Goal: Task Accomplishment & Management: Use online tool/utility

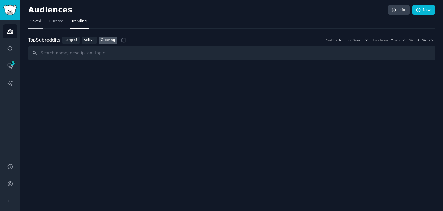
click at [37, 23] on span "Saved" at bounding box center [35, 21] width 11 height 5
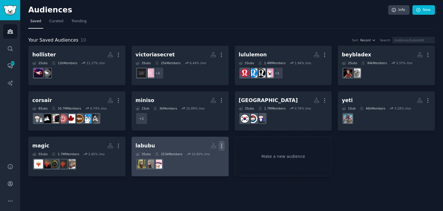
click at [220, 146] on icon "button" at bounding box center [222, 145] width 6 height 6
click at [205, 155] on p "Delete" at bounding box center [205, 158] width 13 height 6
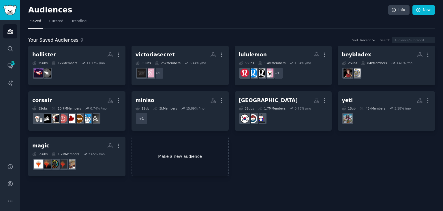
click at [157, 146] on link "Make a new audience" at bounding box center [179, 156] width 97 height 40
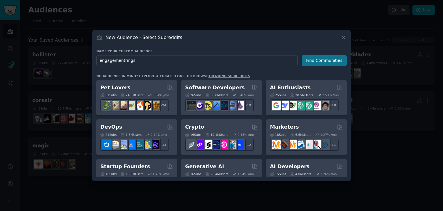
type input "engagementrings"
click at [333, 61] on button "Find Communities" at bounding box center [324, 60] width 45 height 11
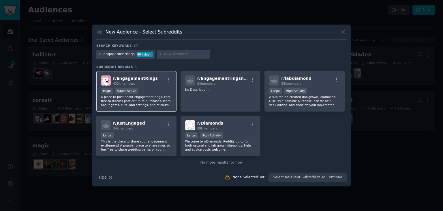
click at [157, 97] on p "A place to post about engagement rings. Feel free to discuss past or future pur…" at bounding box center [136, 101] width 71 height 12
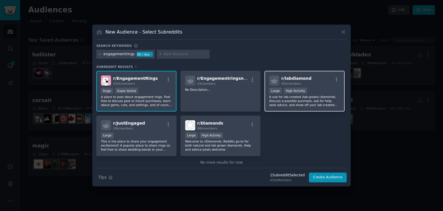
click at [307, 91] on div "Large High Activity" at bounding box center [304, 90] width 71 height 7
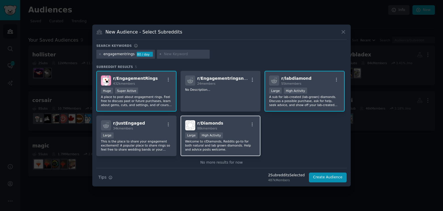
click at [236, 147] on p "Welcome to r/Diamonds, Reddits go-to for both natural and lab grown diamonds. H…" at bounding box center [220, 145] width 71 height 12
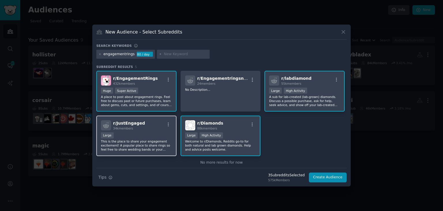
click at [138, 138] on div "Large" at bounding box center [136, 135] width 71 height 7
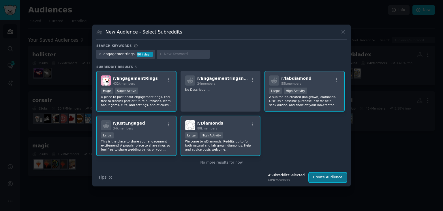
click at [321, 175] on button "Create Audience" at bounding box center [328, 177] width 38 height 10
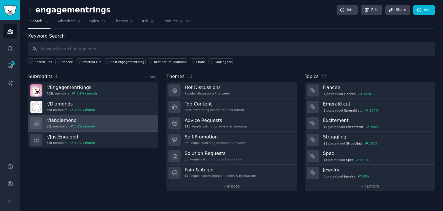
click at [93, 117] on link "r/ [PERSON_NAME] 55k members 5.3 % / month" at bounding box center [93, 123] width 130 height 16
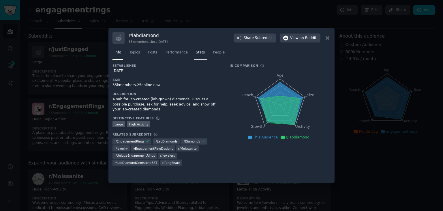
click at [195, 56] on link "Stats" at bounding box center [200, 54] width 13 height 12
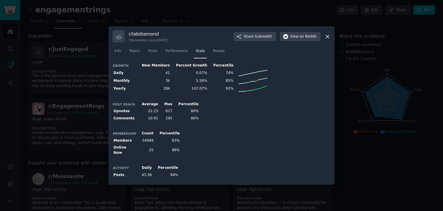
click at [325, 37] on icon at bounding box center [327, 36] width 6 height 6
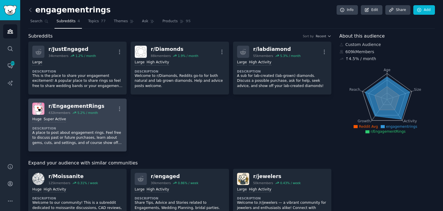
click at [97, 126] on dt "Description" at bounding box center [77, 128] width 90 height 4
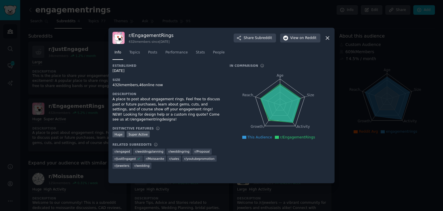
click at [202, 55] on nav "Info Topics Posts Performance Stats People" at bounding box center [221, 54] width 218 height 12
click at [196, 55] on span "Stats" at bounding box center [200, 52] width 9 height 5
